Goal: Information Seeking & Learning: Learn about a topic

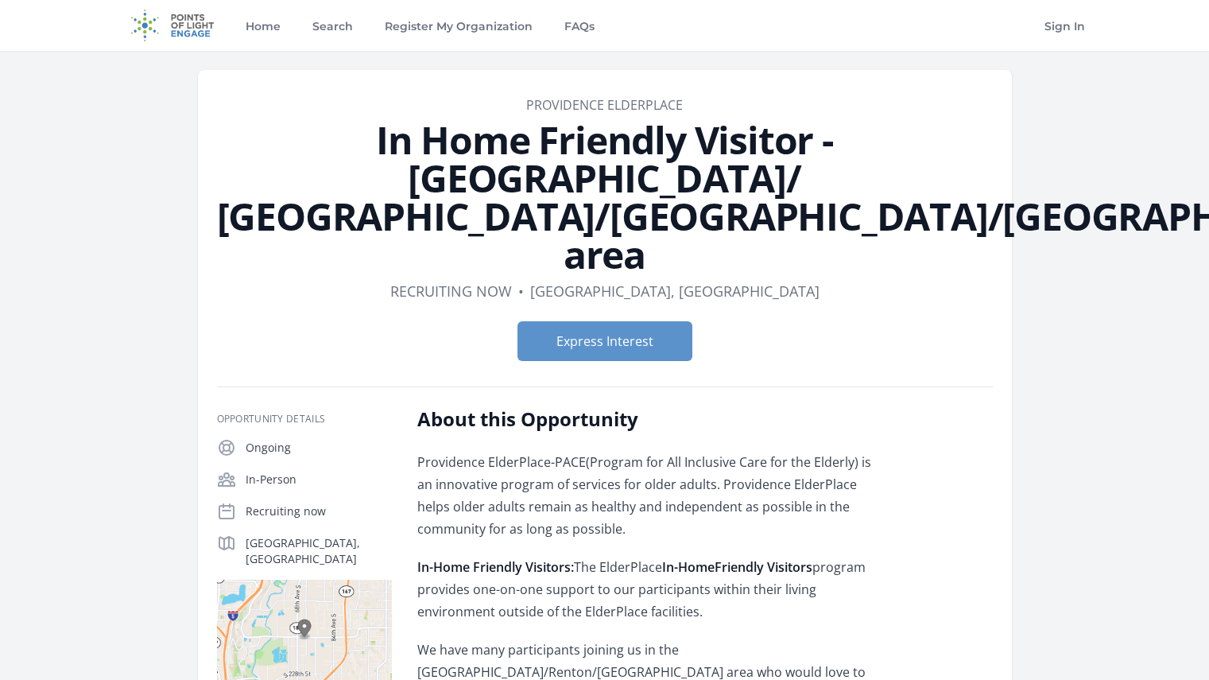
click at [805, 451] on p "Providence ElderPlace-PACE(Program for All Inclusive Care for the Elderly) is a…" at bounding box center [649, 495] width 465 height 89
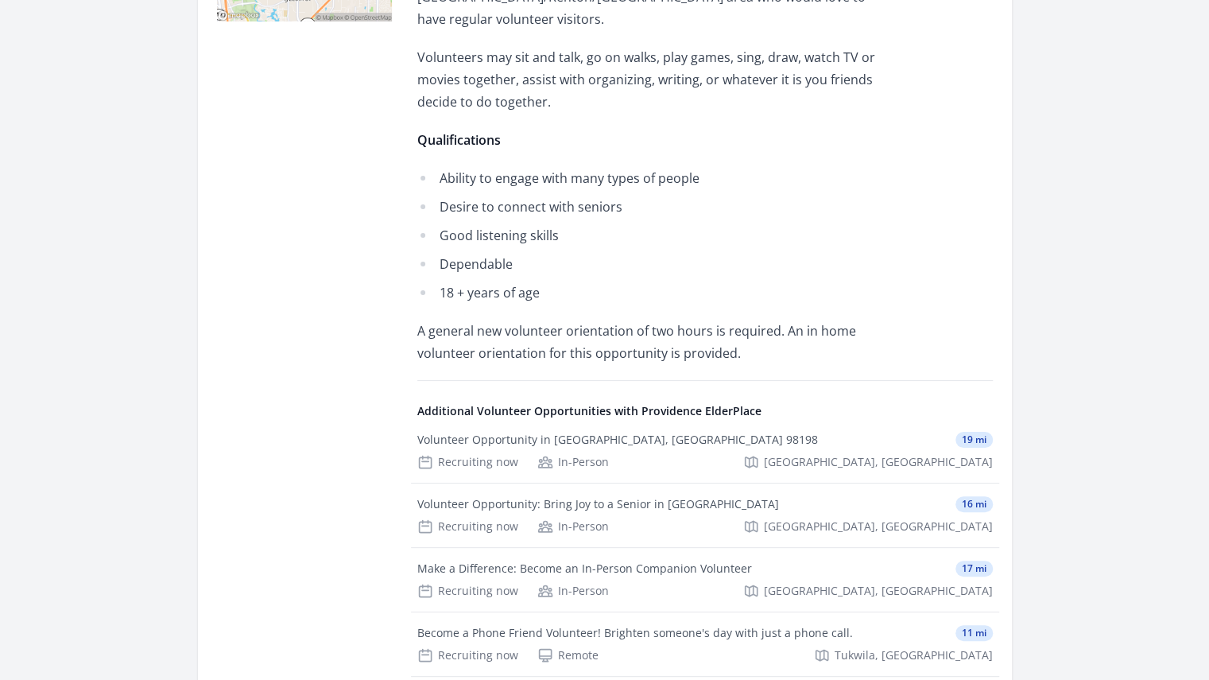
scroll to position [703, 0]
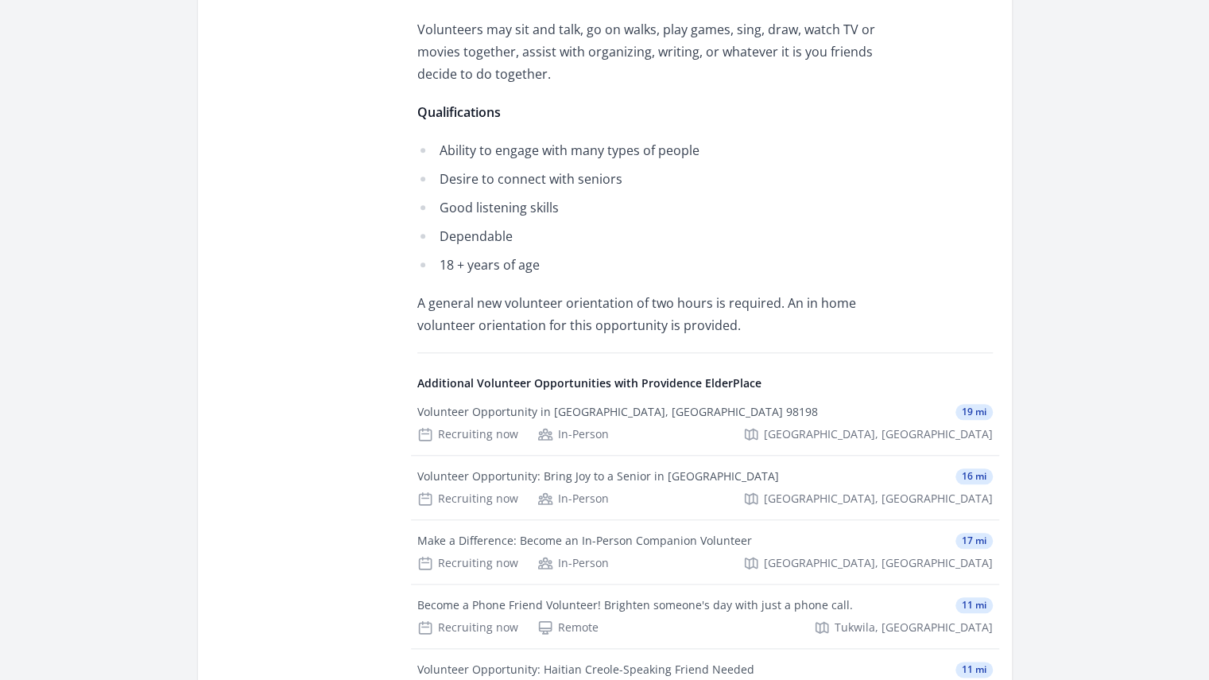
click at [1131, 299] on main "Organization [GEOGRAPHIC_DATA] In Home Friendly Visitor -[GEOGRAPHIC_DATA]/ [GE…" at bounding box center [604, 132] width 1209 height 1569
